Goal: Find specific page/section: Find specific page/section

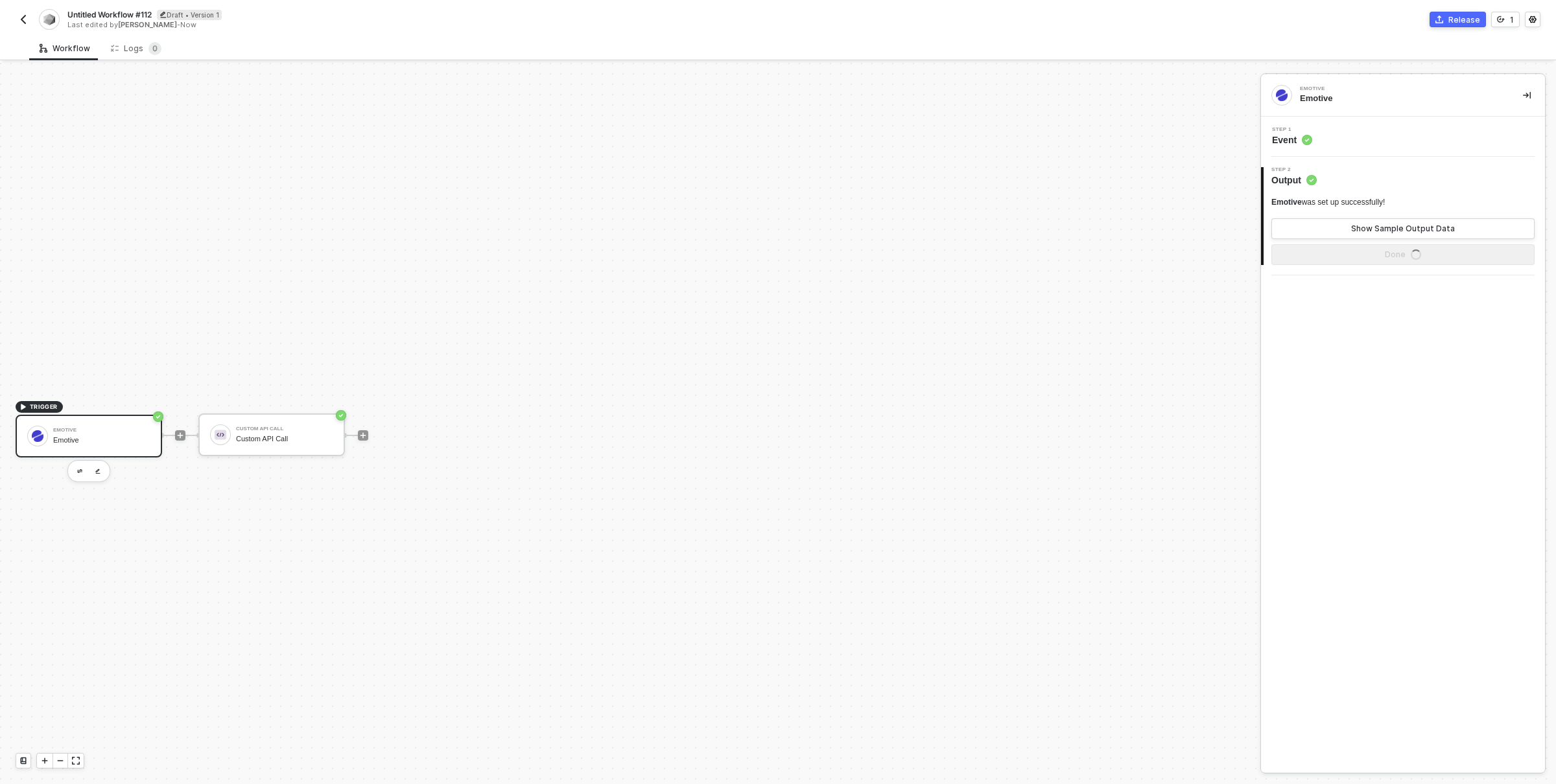
scroll to position [24, 0]
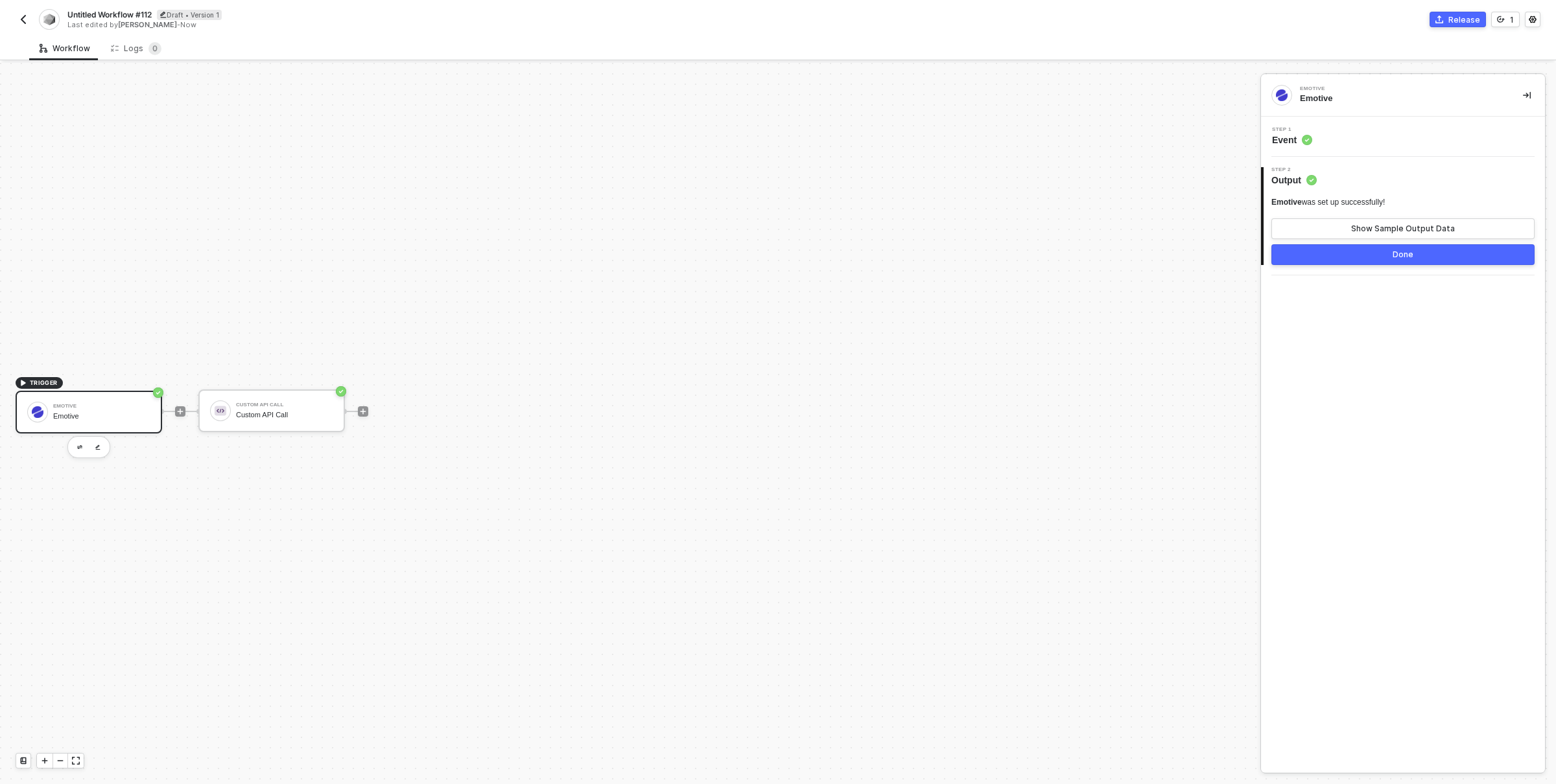
click at [25, 19] on img "button" at bounding box center [22, 19] width 10 height 10
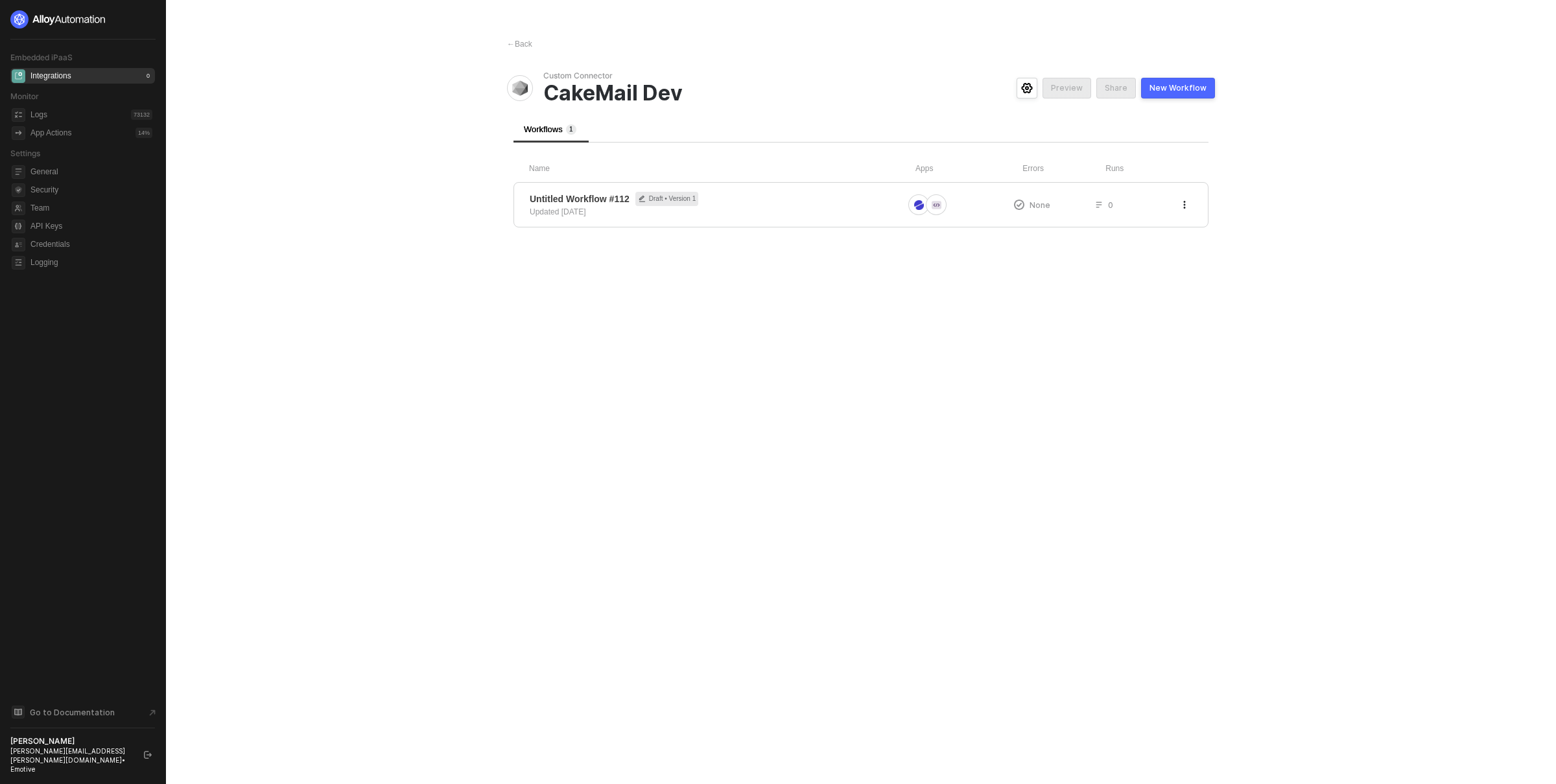
click at [381, 209] on main "← Back Custom Connector CakeMail Dev Preview Share New Workflow Workflows 1 Nam…" at bounding box center [778, 392] width 1556 height 784
click at [526, 43] on div "← Back" at bounding box center [520, 44] width 26 height 11
